Goal: Task Accomplishment & Management: Manage account settings

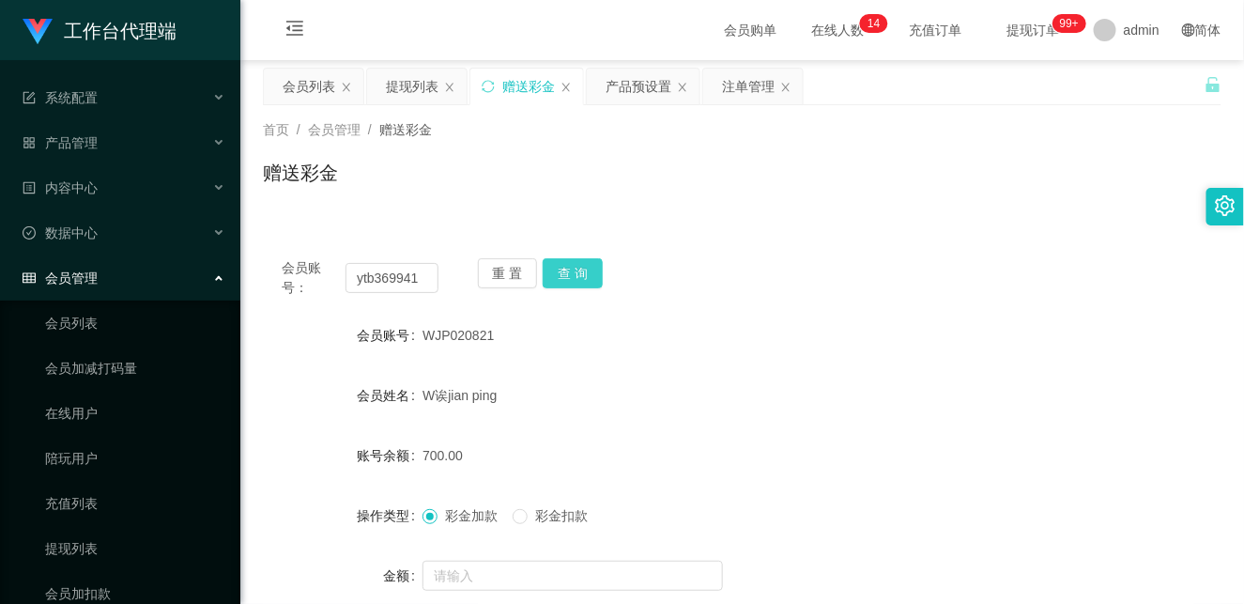
scroll to position [179, 0]
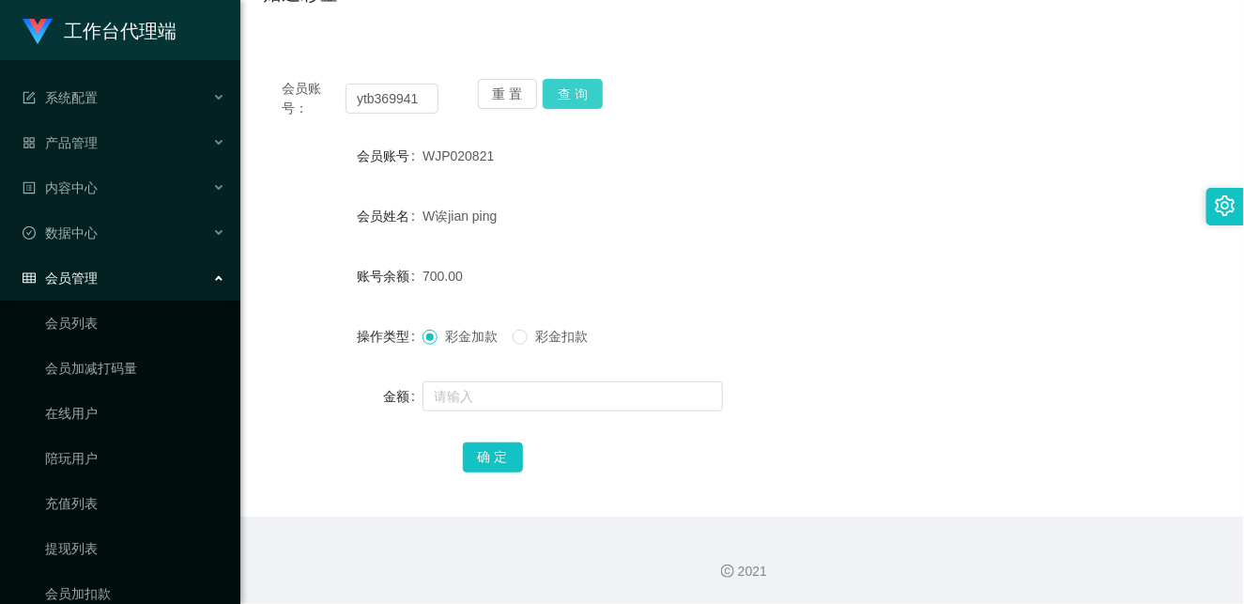
type input "ytb369941"
click at [583, 87] on button "查 询" at bounding box center [573, 94] width 60 height 30
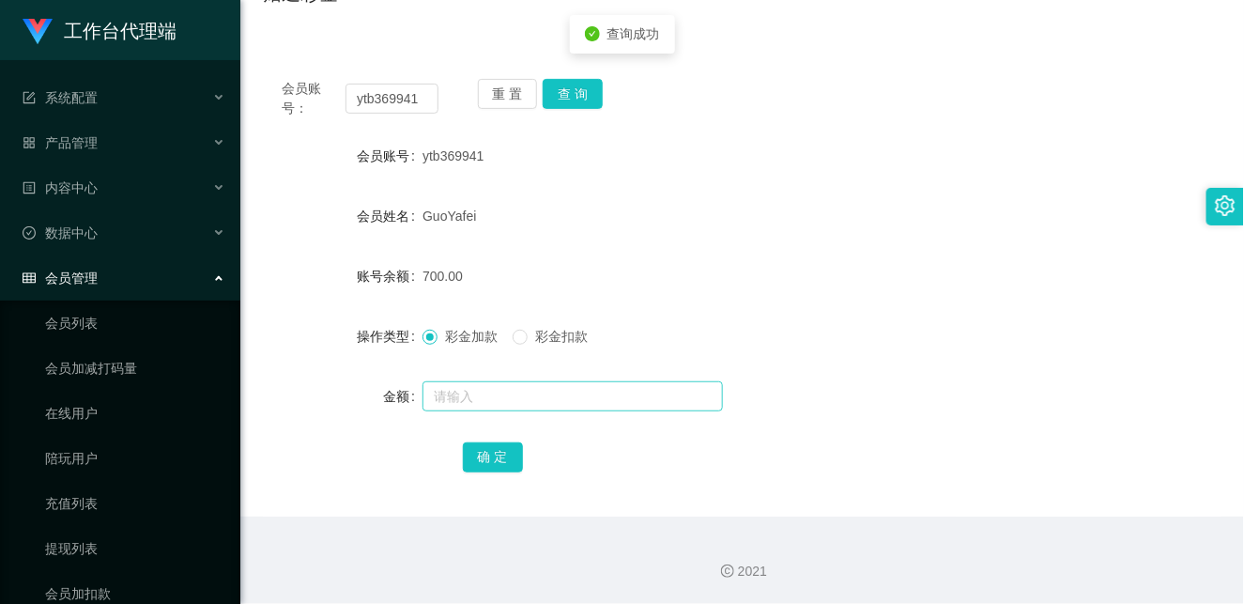
drag, startPoint x: 637, startPoint y: 280, endPoint x: 511, endPoint y: 383, distance: 162.8
click at [637, 284] on div "700.00" at bounding box center [702, 276] width 560 height 38
click at [485, 402] on input "text" at bounding box center [572, 396] width 300 height 30
type input "1500"
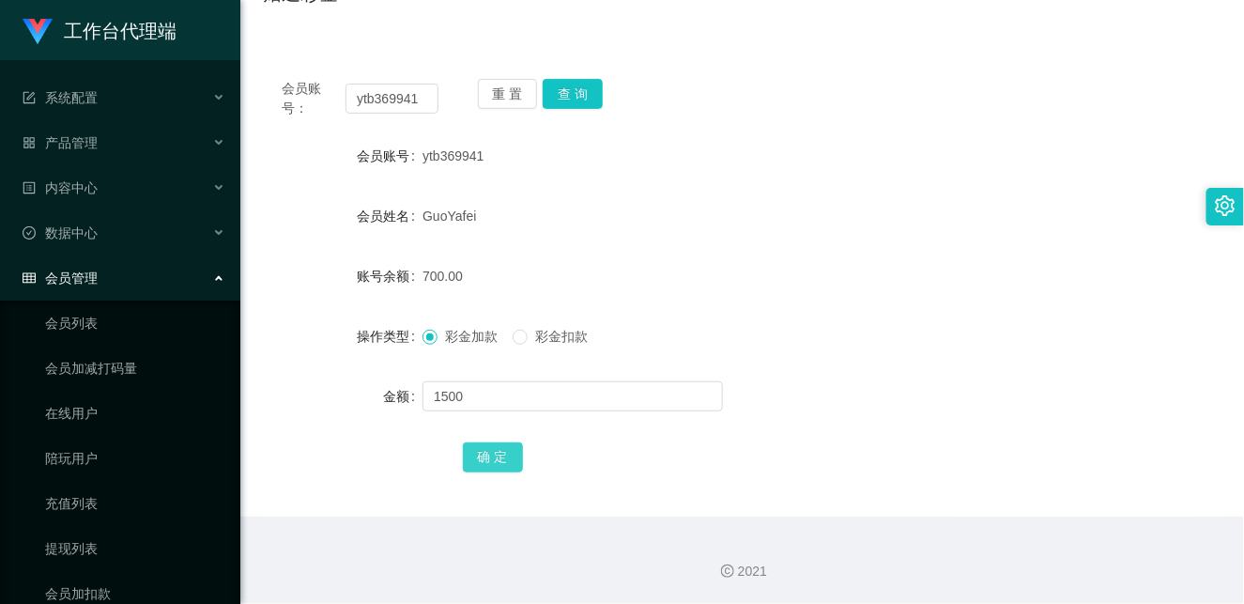
drag, startPoint x: 488, startPoint y: 462, endPoint x: 522, endPoint y: 441, distance: 39.6
click at [488, 462] on button "确 定" at bounding box center [493, 457] width 60 height 30
click at [907, 251] on form "会员账号 ytb369941 会员姓名 [PERSON_NAME] 账号余额 700.00 操作类型 彩金加款 彩金扣款 金额 确 定" at bounding box center [742, 306] width 959 height 338
click at [399, 104] on input "ytb369941" at bounding box center [391, 99] width 93 height 30
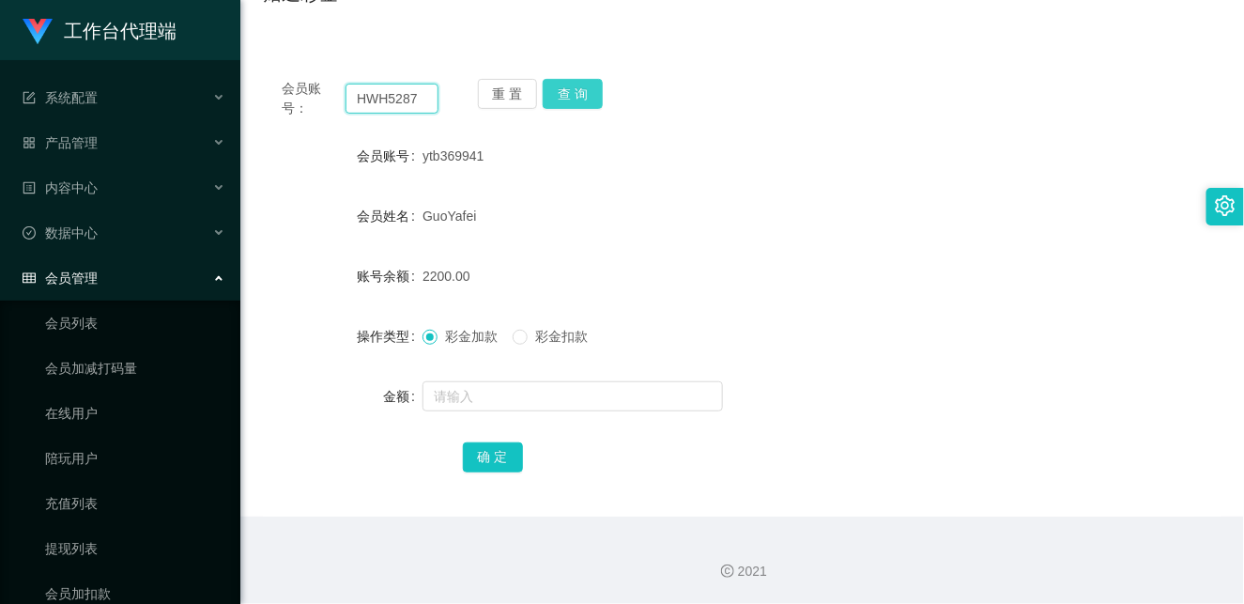
type input "HWH5287"
click at [578, 100] on button "查 询" at bounding box center [573, 94] width 60 height 30
click at [409, 92] on input "HWH5287" at bounding box center [391, 99] width 93 height 30
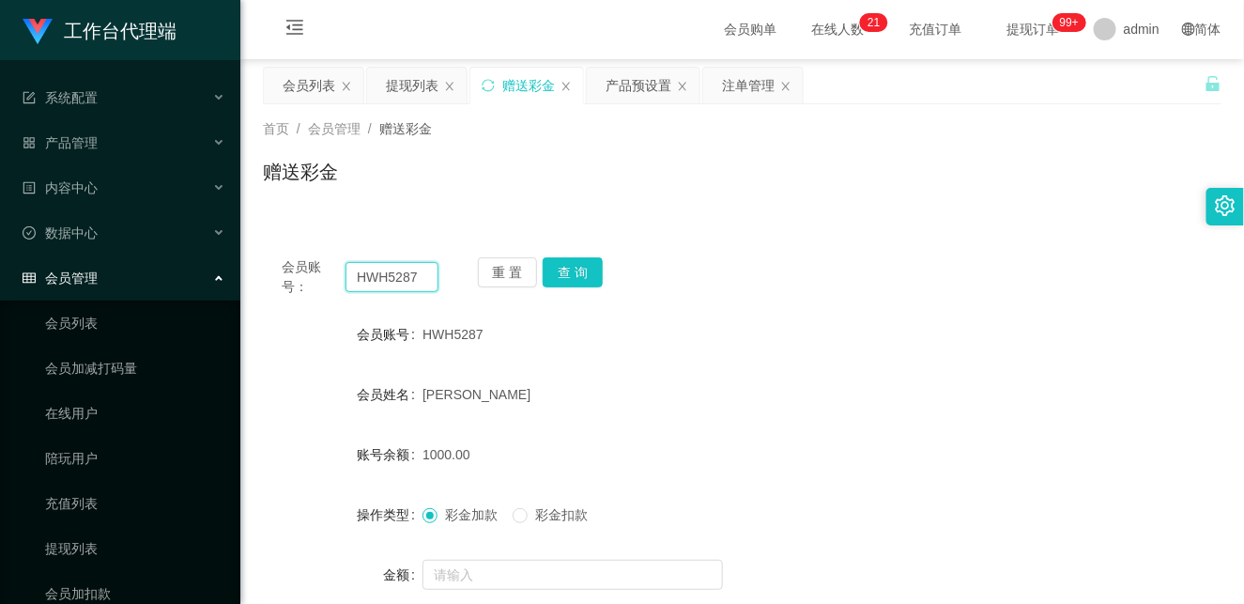
scroll to position [0, 0]
click at [640, 85] on div "产品预设置" at bounding box center [639, 87] width 66 height 36
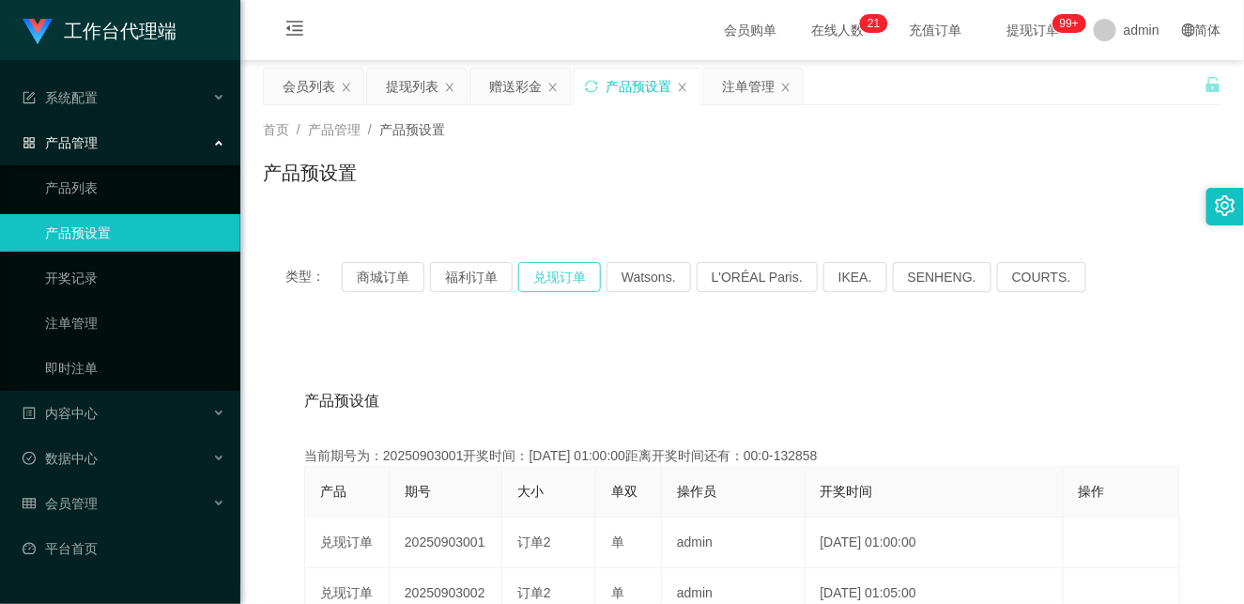
click at [571, 272] on button "兑现订单" at bounding box center [559, 277] width 83 height 30
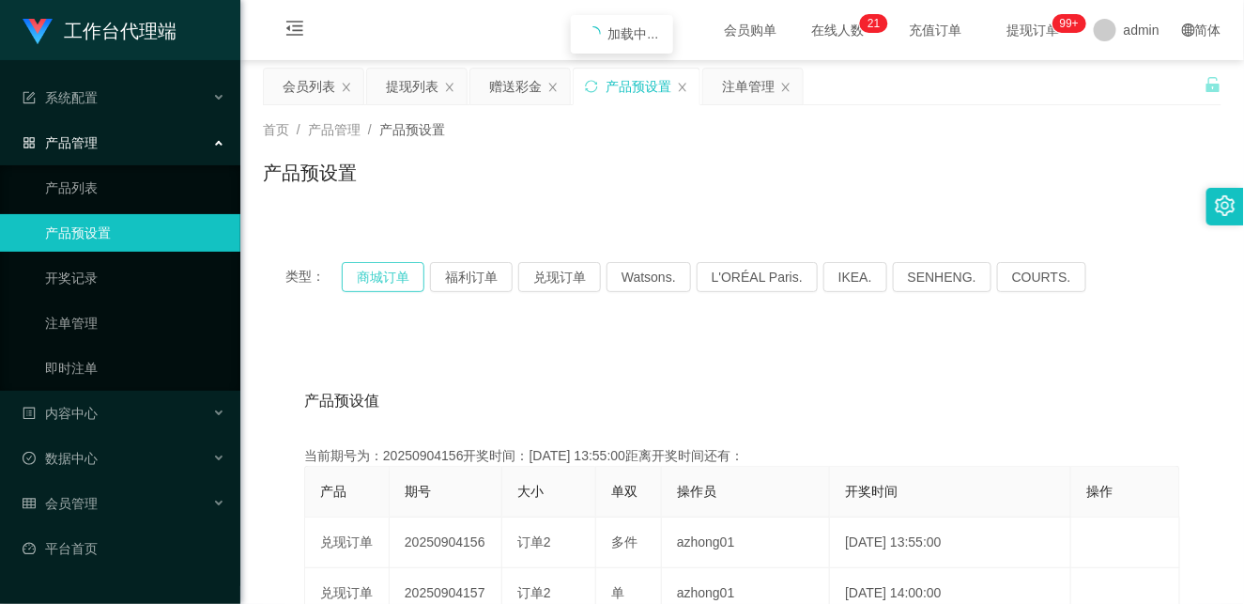
click at [363, 268] on button "商城订单" at bounding box center [383, 277] width 83 height 30
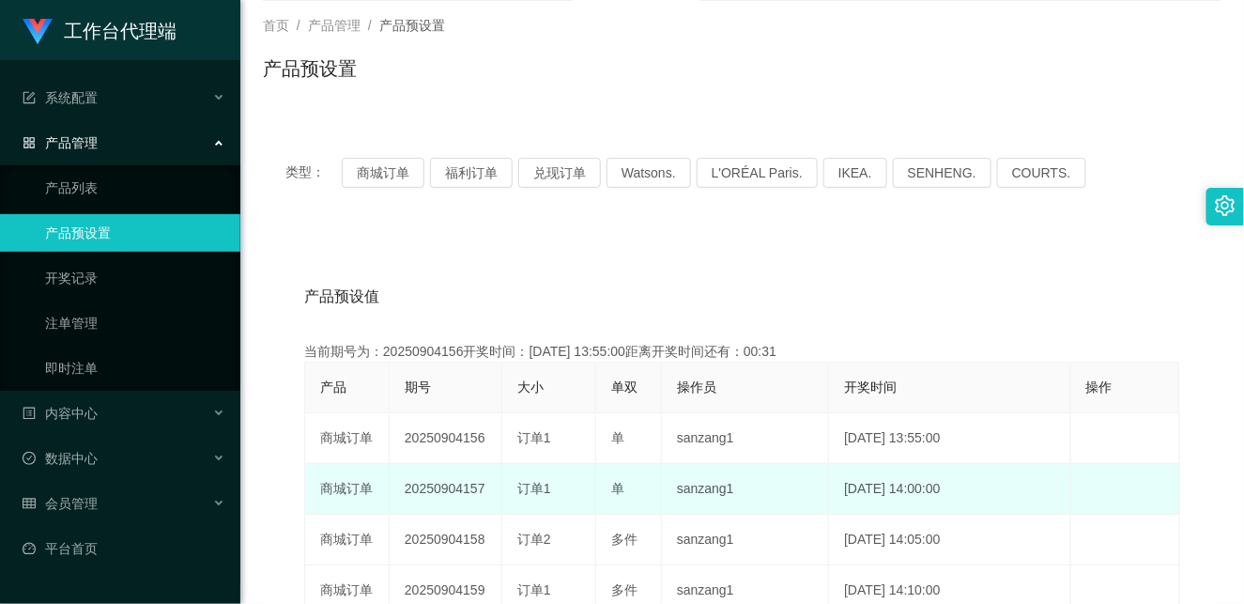
drag, startPoint x: 460, startPoint y: 495, endPoint x: 559, endPoint y: 493, distance: 98.6
click at [558, 493] on tr "商城订单 20250904157 订单1 单 sanzang1 [DATE] 14:00:00 编 辑 限制投注" at bounding box center [742, 489] width 875 height 51
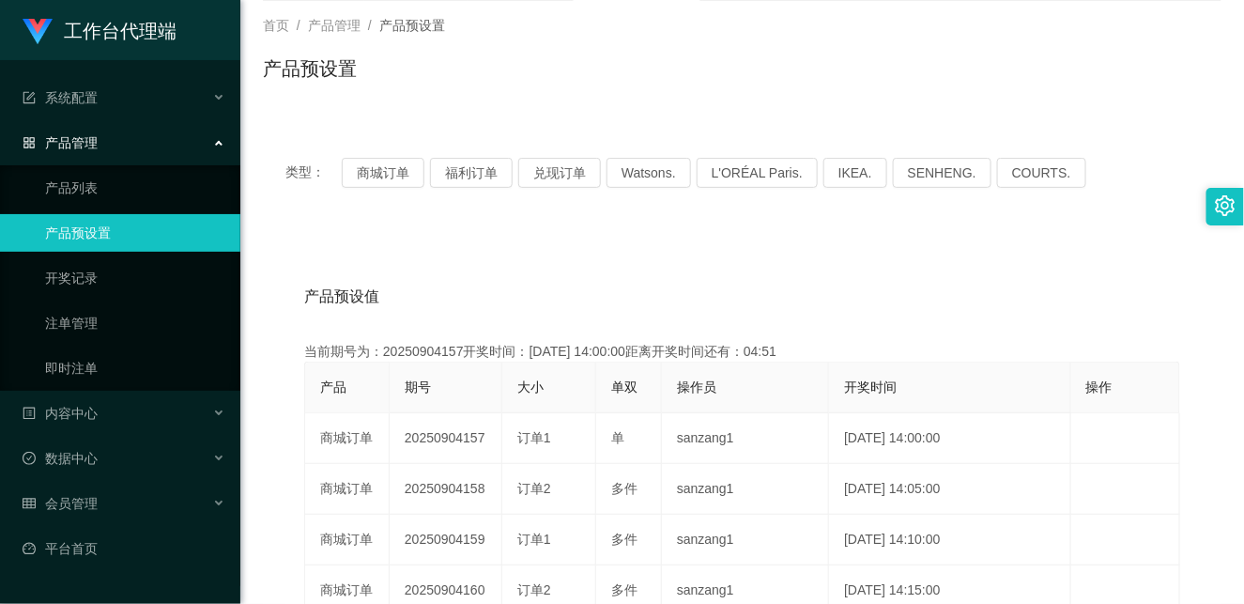
click at [560, 266] on div "产品预设值 添加期号 当前期号为：20250904157开奖时间：[DATE] 14:00:00距离开奖时间还有：04:51 产品 期号 大小 单双 操作员 …" at bounding box center [742, 616] width 959 height 774
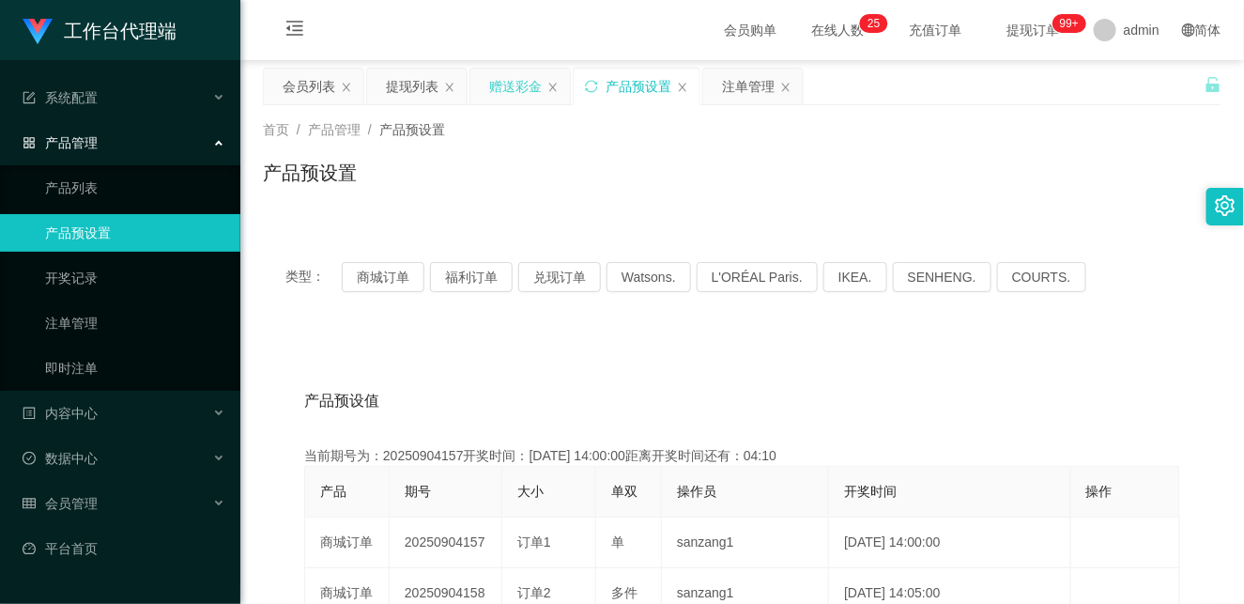
click at [501, 90] on div "赠送彩金" at bounding box center [515, 87] width 53 height 36
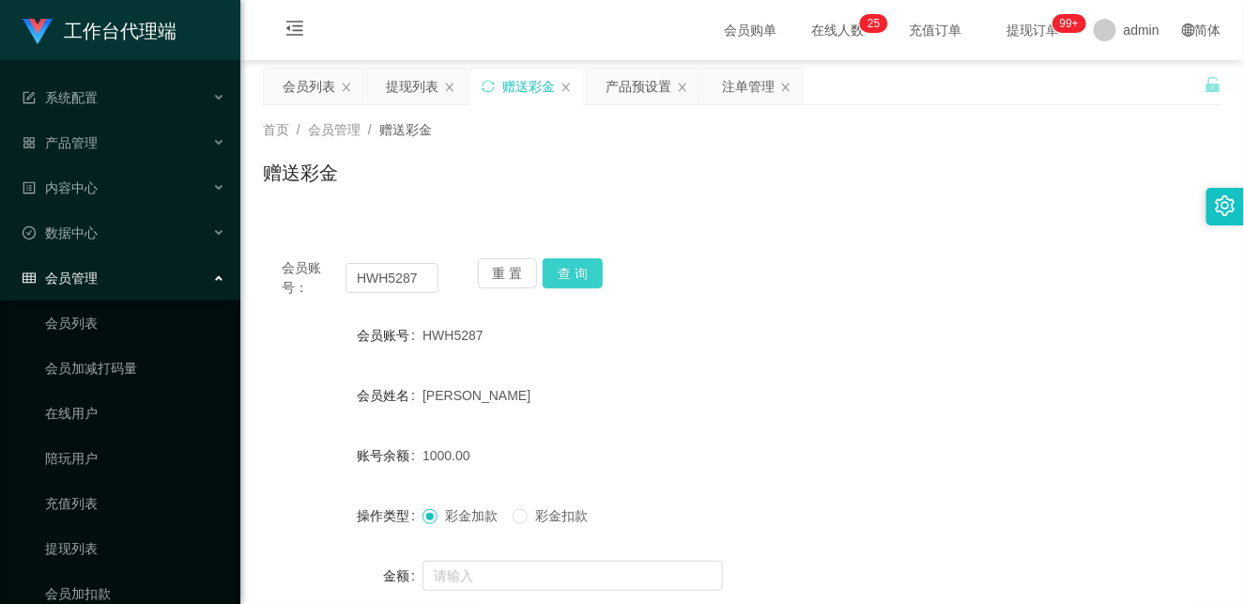
click at [587, 256] on div "会员账号： HWH5287 重 置 查 询 会员账号 HWH5287 会员姓名 [PERSON_NAME] [PERSON_NAME] 账号余额 1000.0…" at bounding box center [742, 467] width 959 height 456
click at [577, 273] on button "查 询" at bounding box center [573, 273] width 60 height 30
click at [578, 259] on button "查 询" at bounding box center [573, 273] width 60 height 30
click at [574, 278] on button "查 询" at bounding box center [573, 273] width 60 height 30
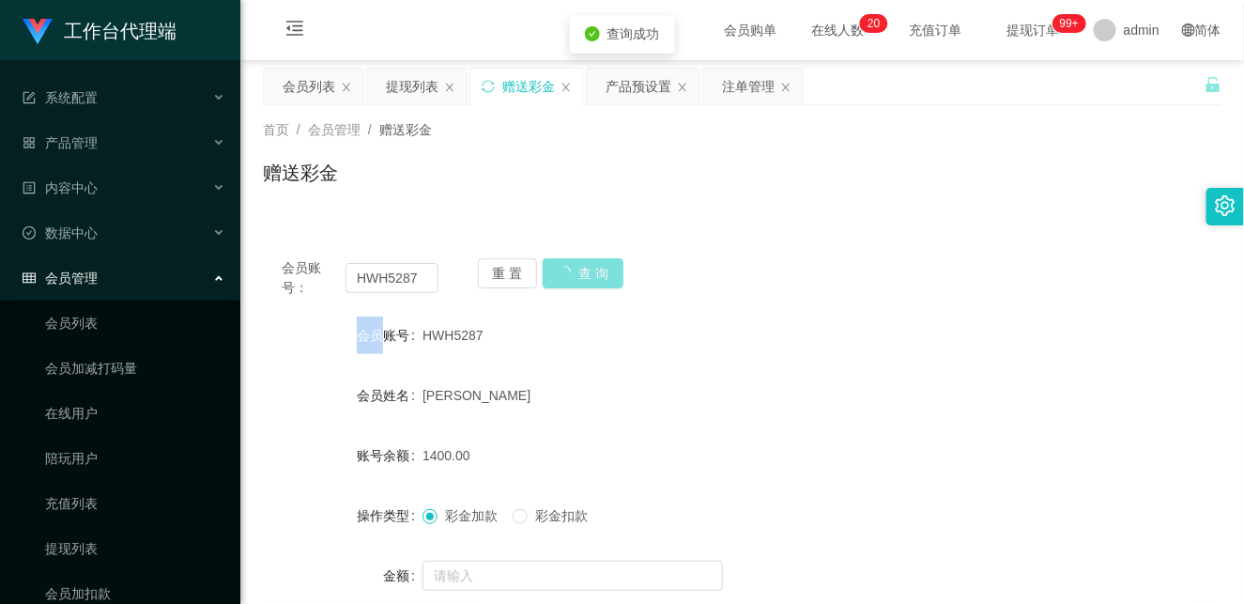
click at [574, 278] on div "重 置 查 询" at bounding box center [556, 277] width 157 height 39
click at [574, 278] on button "查 询" at bounding box center [573, 273] width 60 height 30
click at [951, 303] on div "会员账号： HWH5287 重 置 查 询 会员账号 HWH5287 会员姓名 [PERSON_NAME] [PERSON_NAME] 账号余额 1400.0…" at bounding box center [742, 467] width 959 height 456
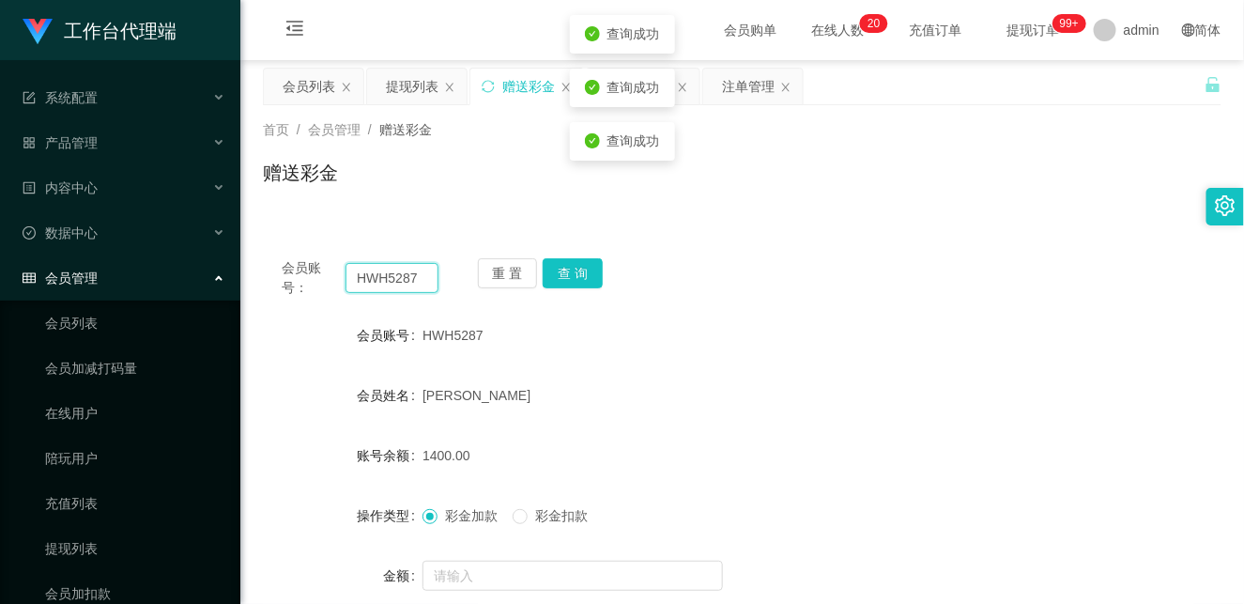
click at [405, 283] on input "HWH5287" at bounding box center [391, 278] width 93 height 30
click at [577, 268] on button "查 询" at bounding box center [573, 273] width 60 height 30
